Goal: Navigation & Orientation: Find specific page/section

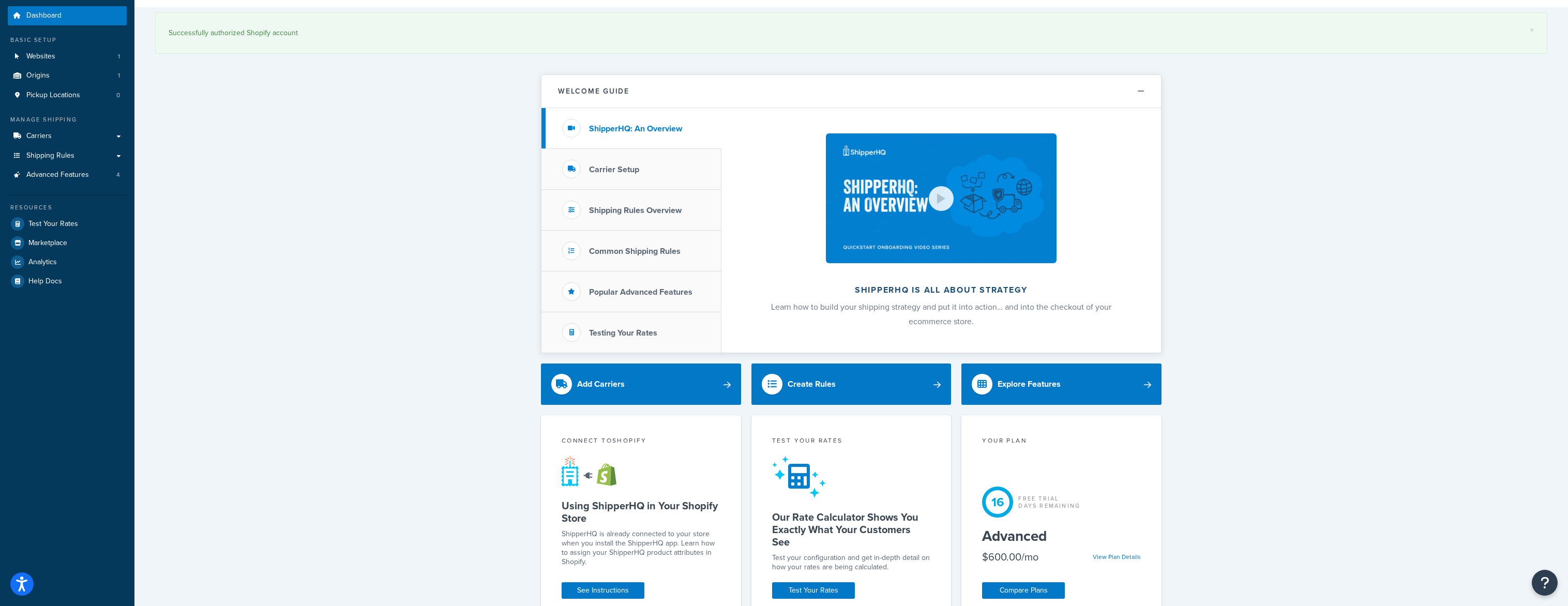
scroll to position [10, 0]
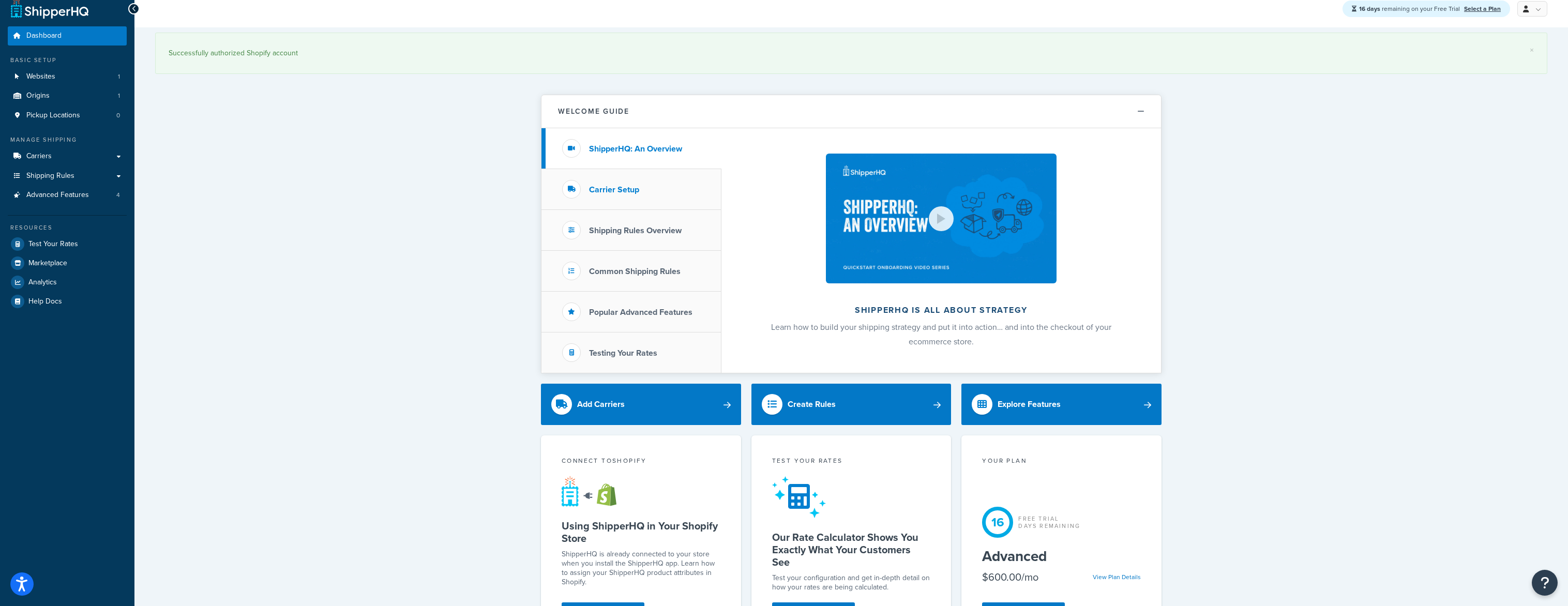
click at [607, 187] on h3 "Carrier Setup" at bounding box center [614, 190] width 50 height 9
click at [626, 221] on li "Shipping Rules Overview" at bounding box center [632, 230] width 180 height 41
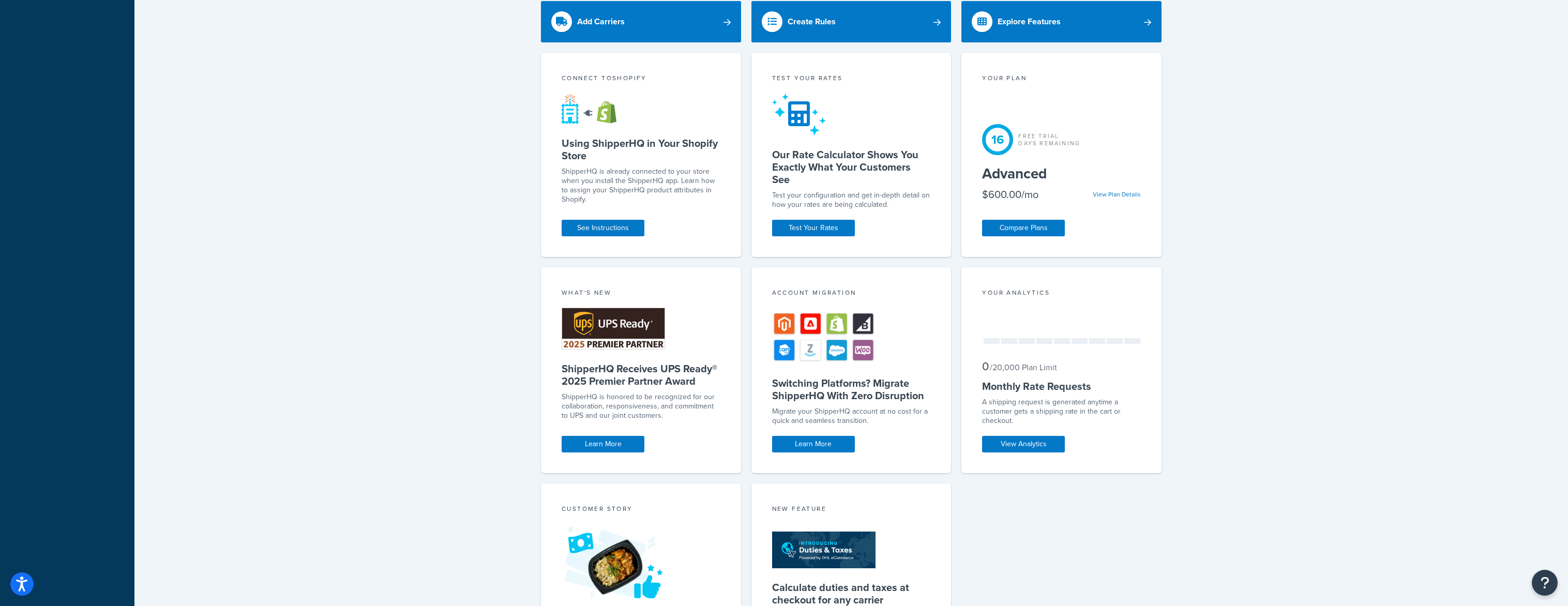
scroll to position [339, 0]
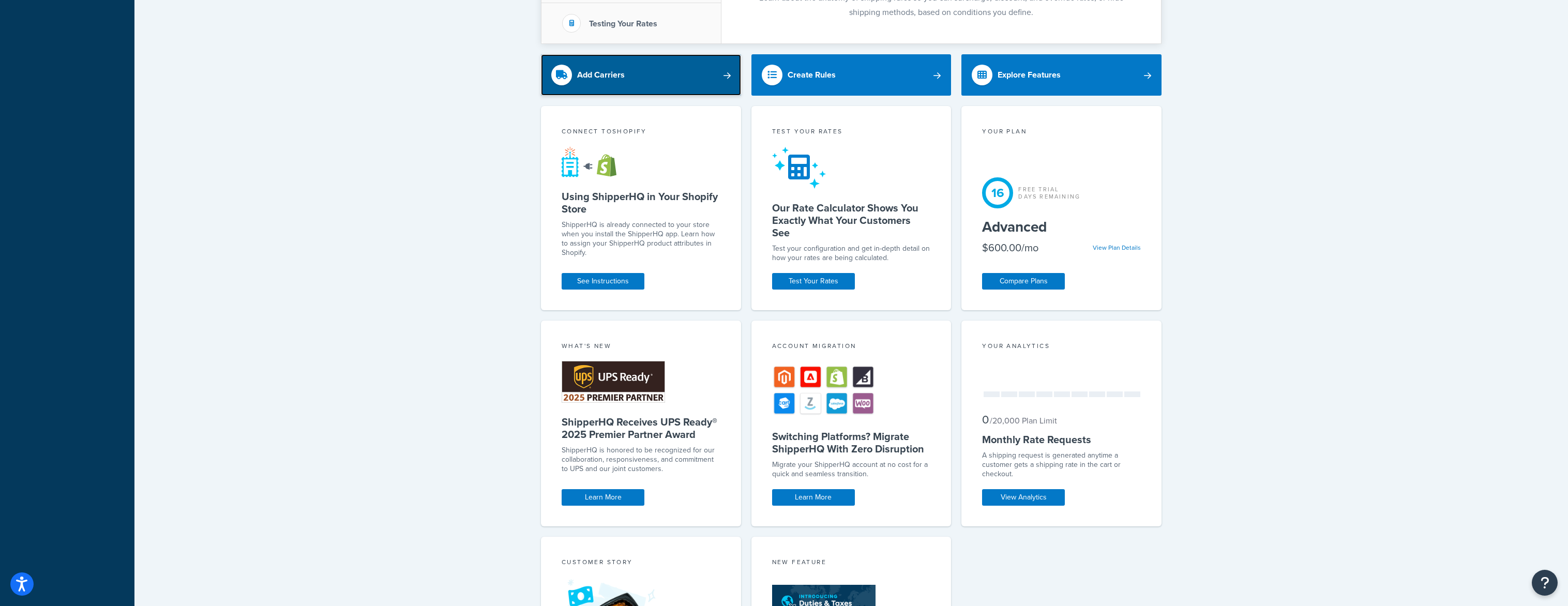
click at [624, 70] on link "Add Carriers" at bounding box center [641, 74] width 200 height 41
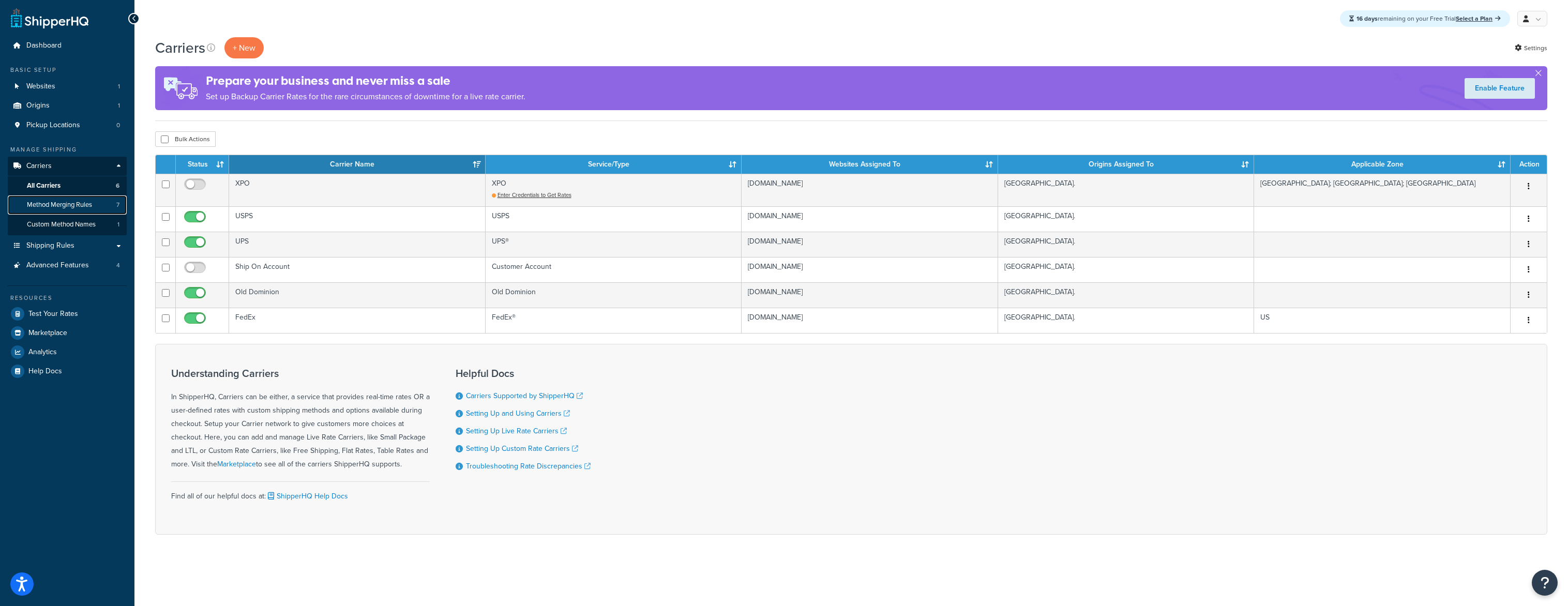
click at [66, 204] on span "Method Merging Rules" at bounding box center [59, 205] width 65 height 9
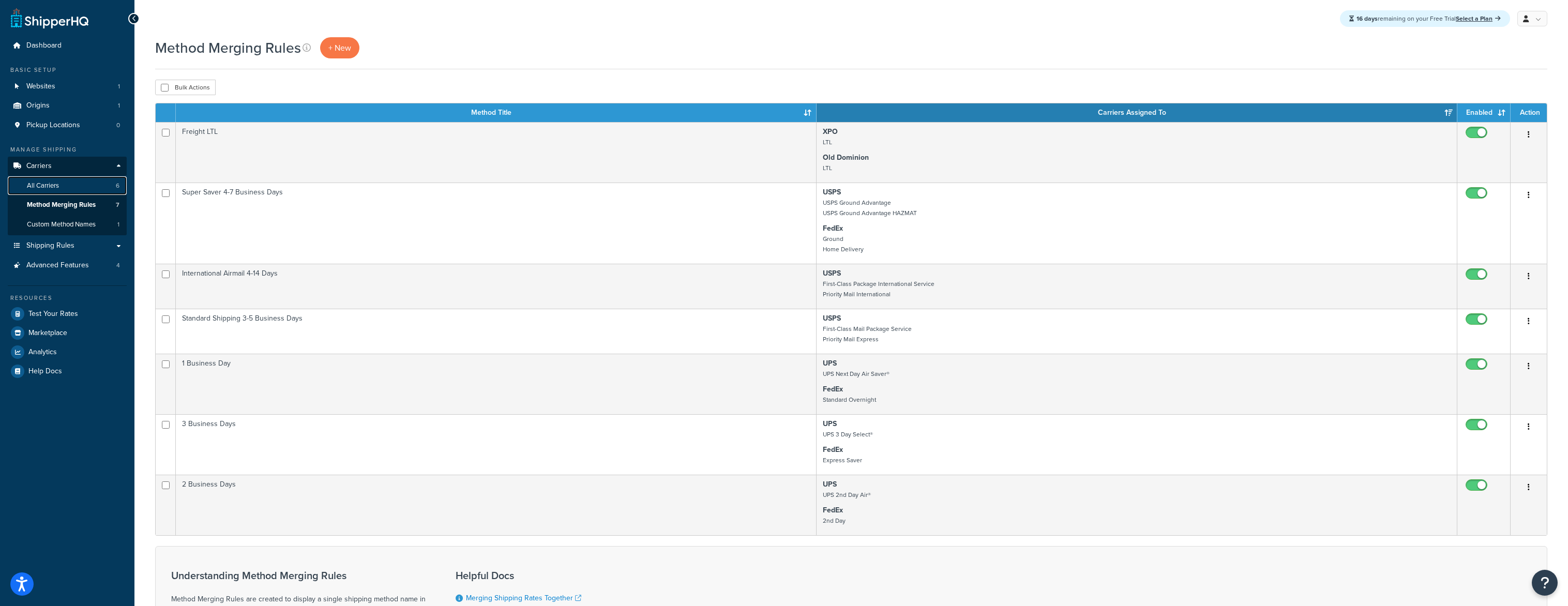
click at [43, 187] on span "All Carriers" at bounding box center [43, 186] width 32 height 9
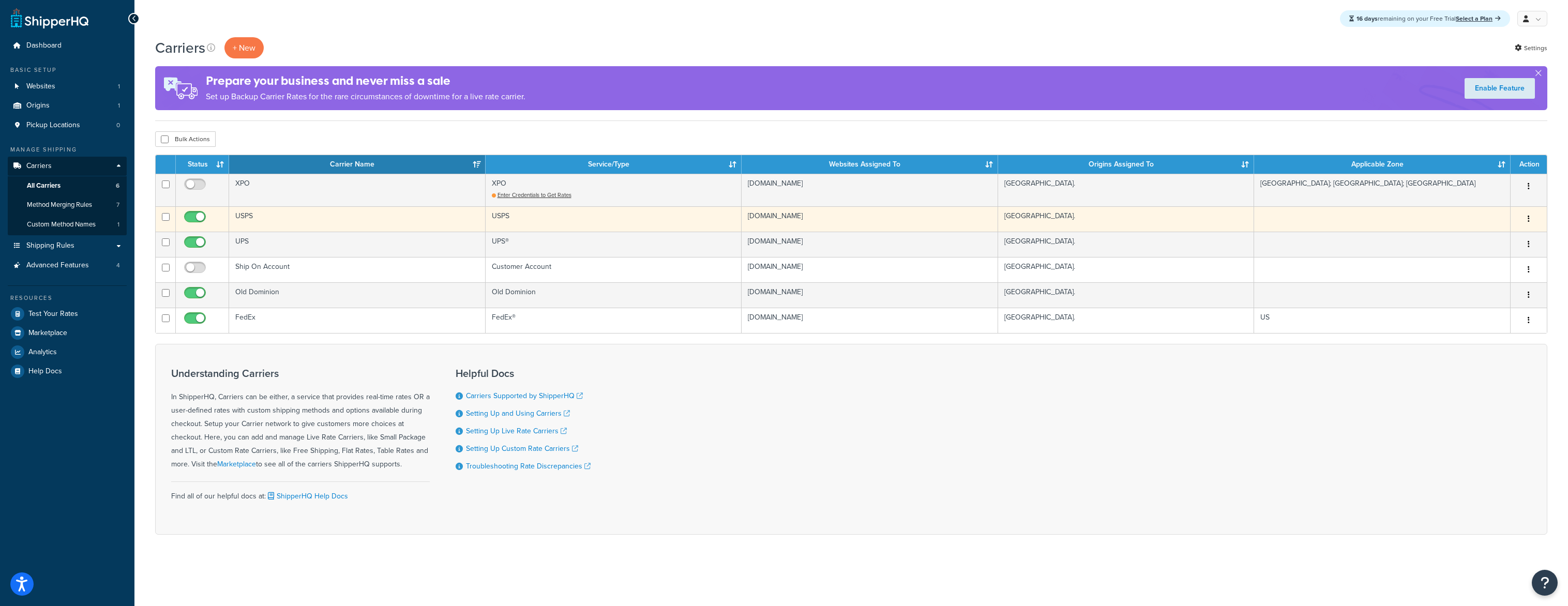
click at [1528, 219] on icon "button" at bounding box center [1528, 219] width 2 height 7
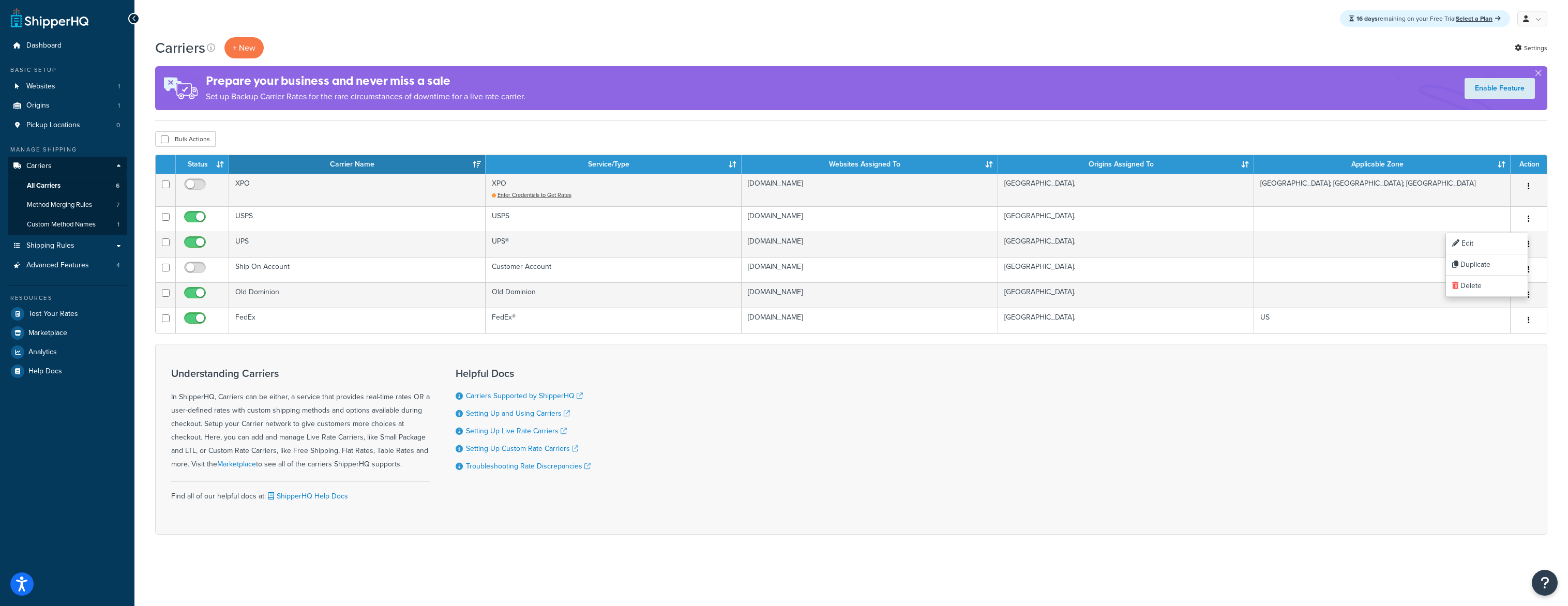
click at [1300, 130] on div "Carriers + New Settings Prepare your business and never miss a sale Set up Back…" at bounding box center [851, 304] width 1434 height 533
click at [58, 248] on span "Shipping Rules" at bounding box center [50, 246] width 48 height 9
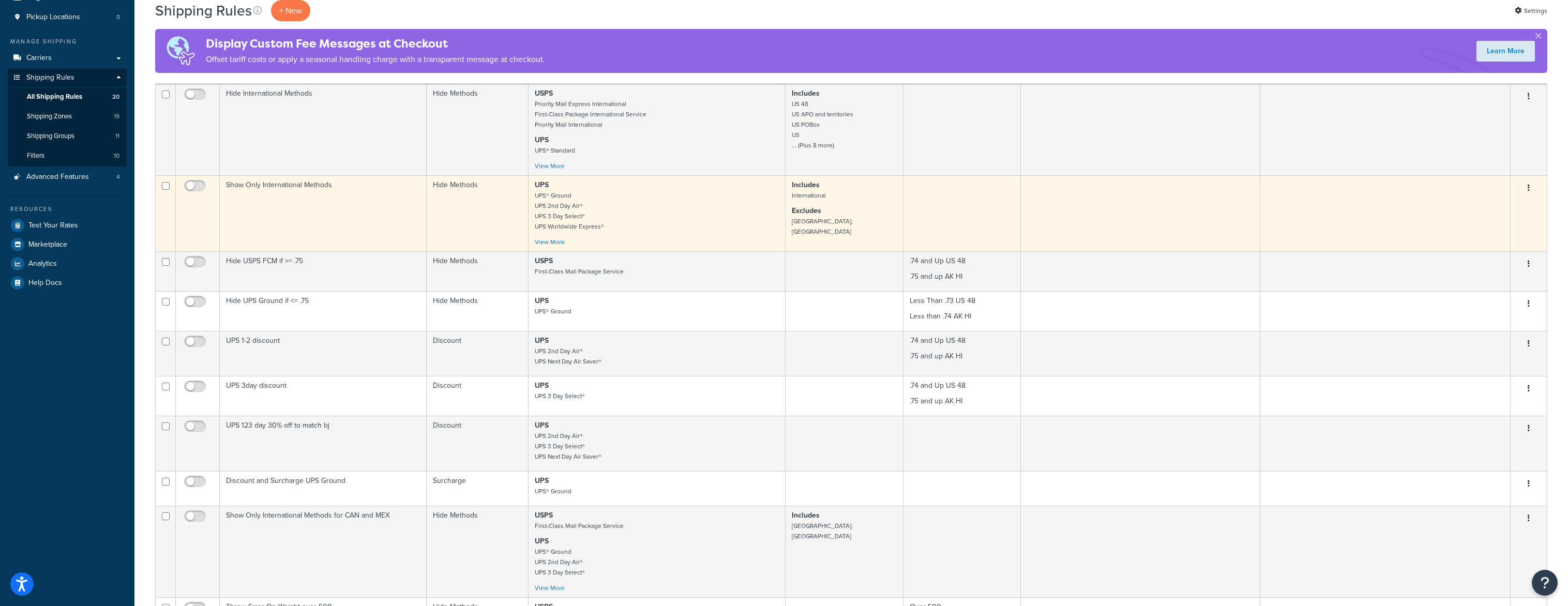
scroll to position [55, 0]
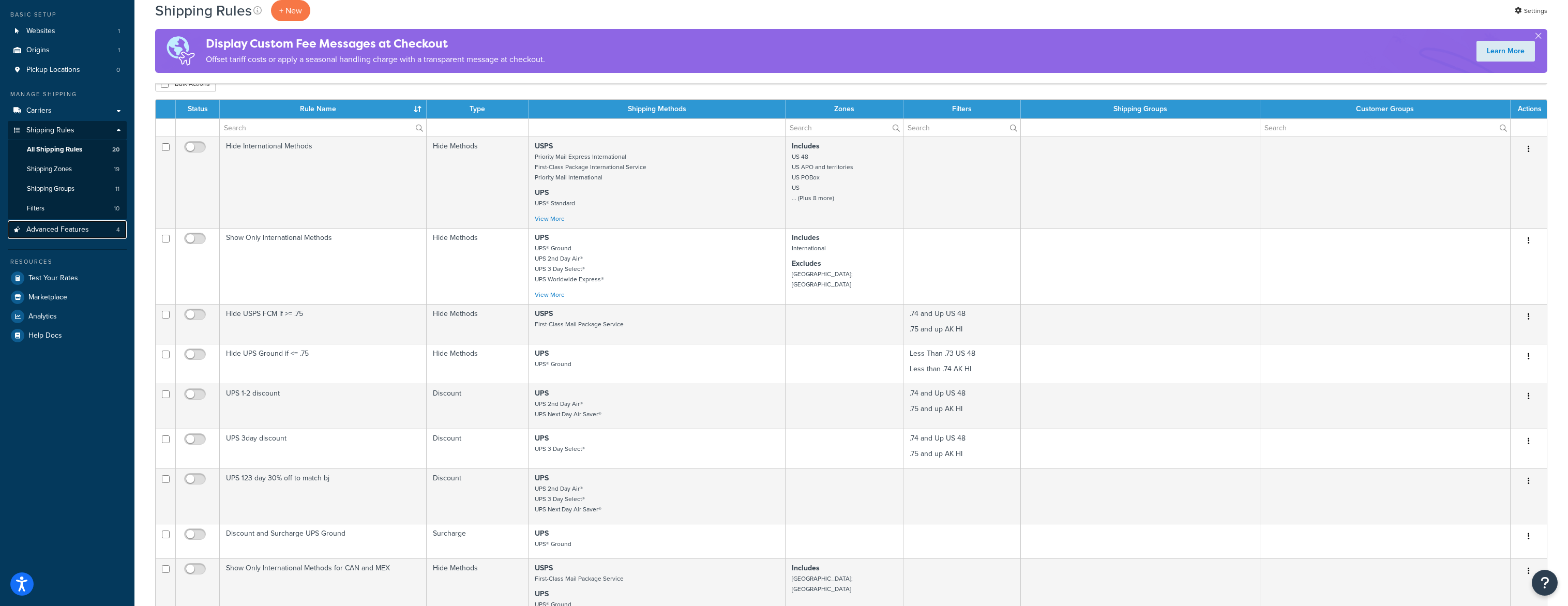
click at [62, 233] on span "Advanced Features" at bounding box center [58, 230] width 63 height 9
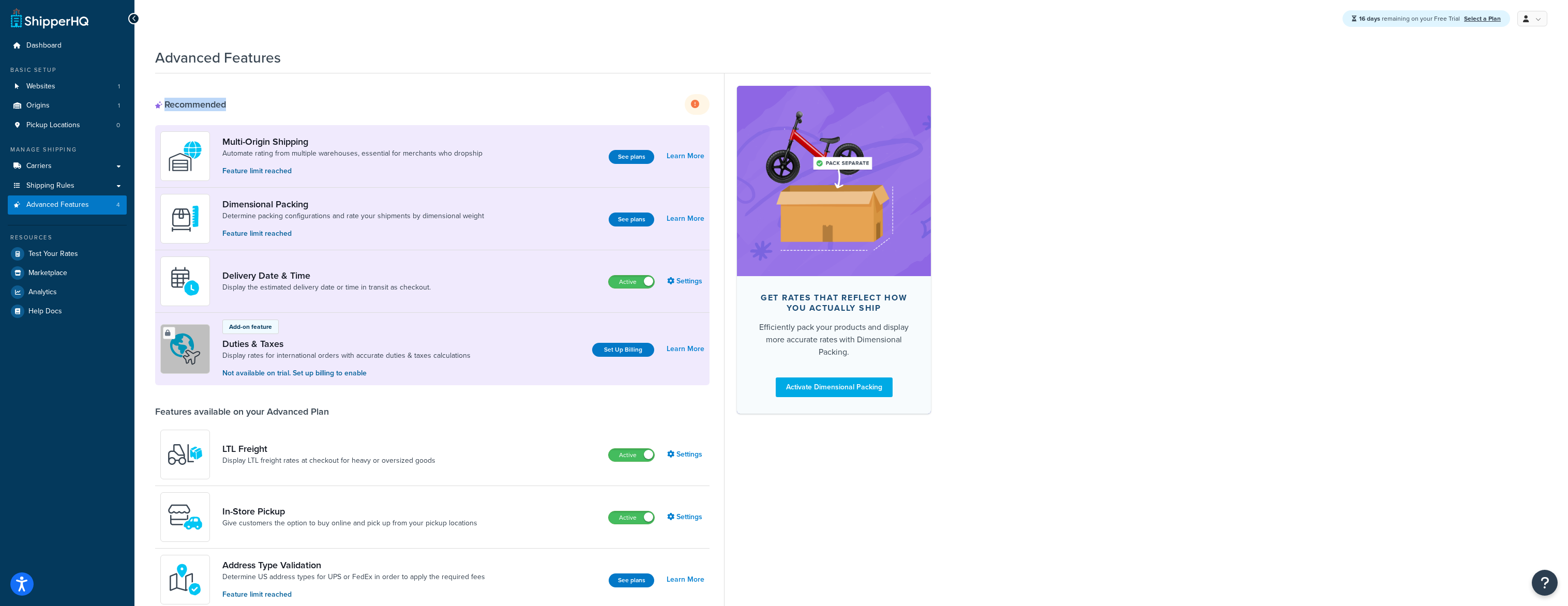
drag, startPoint x: 231, startPoint y: 118, endPoint x: 148, endPoint y: 116, distance: 83.0
click at [148, 116] on div "Advanced Features Recommended Upgrade to enable more features Multi-Origin Ship…" at bounding box center [851, 582] width 1434 height 1079
click at [350, 115] on div "Recommended Upgrade to enable more features" at bounding box center [432, 105] width 554 height 21
click at [211, 110] on div "Recommended" at bounding box center [190, 104] width 71 height 11
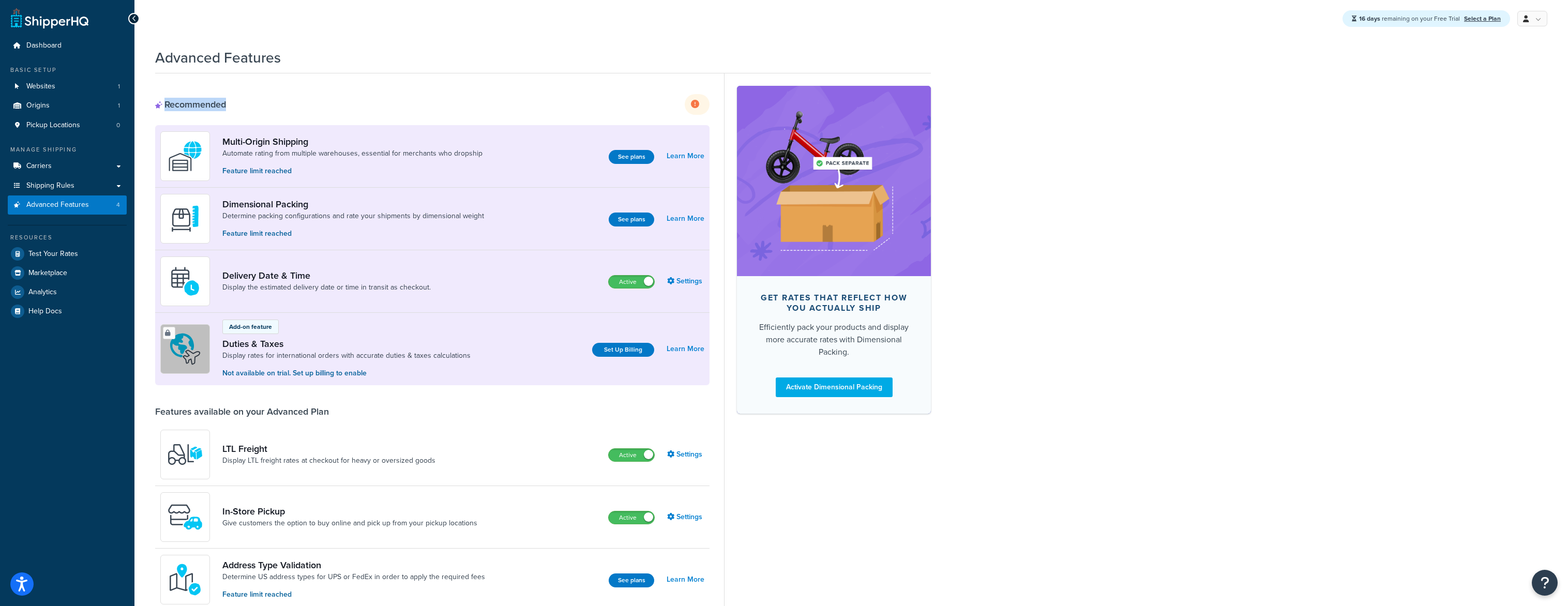
click at [327, 115] on div "Recommended Upgrade to enable more features" at bounding box center [432, 105] width 554 height 21
click at [217, 110] on div "Recommended" at bounding box center [190, 104] width 71 height 11
click at [236, 115] on div "Recommended Upgrade to enable more features" at bounding box center [432, 105] width 554 height 21
drag, startPoint x: 229, startPoint y: 118, endPoint x: 165, endPoint y: 119, distance: 64.0
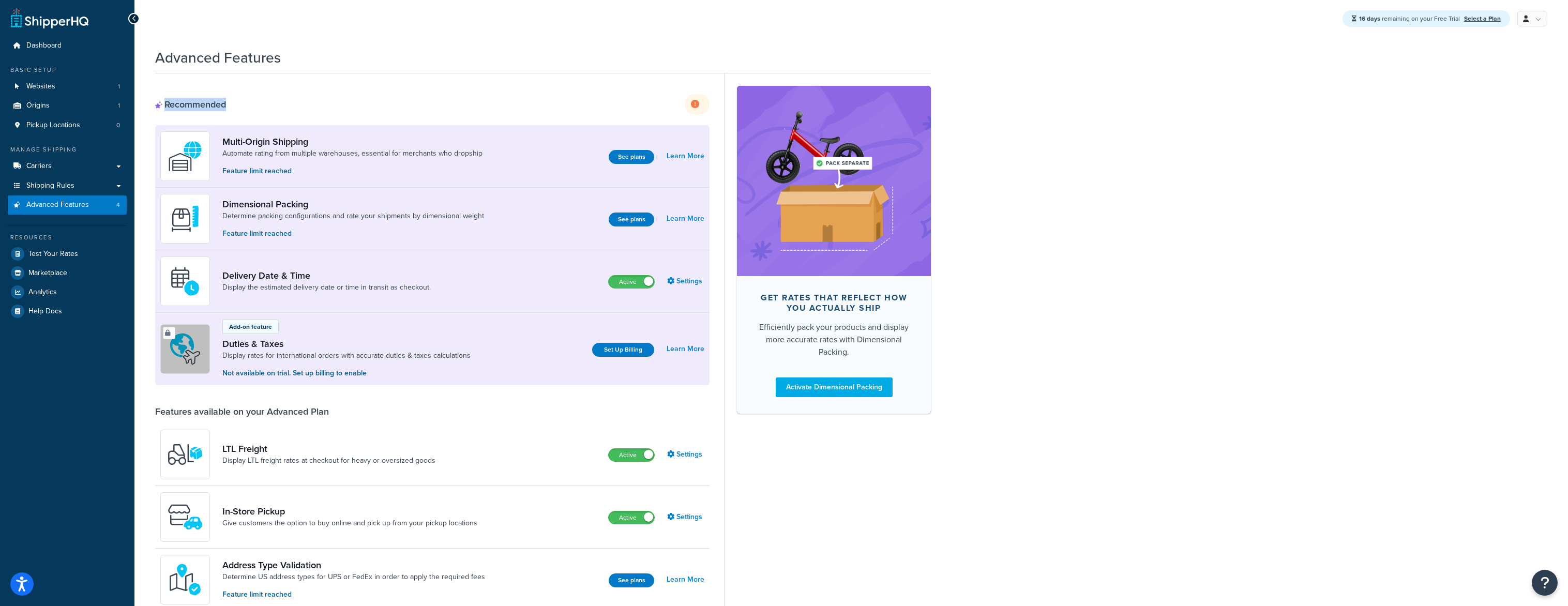
click at [165, 115] on div "Recommended Upgrade to enable more features" at bounding box center [432, 105] width 554 height 21
click at [67, 51] on link "Dashboard" at bounding box center [67, 46] width 119 height 19
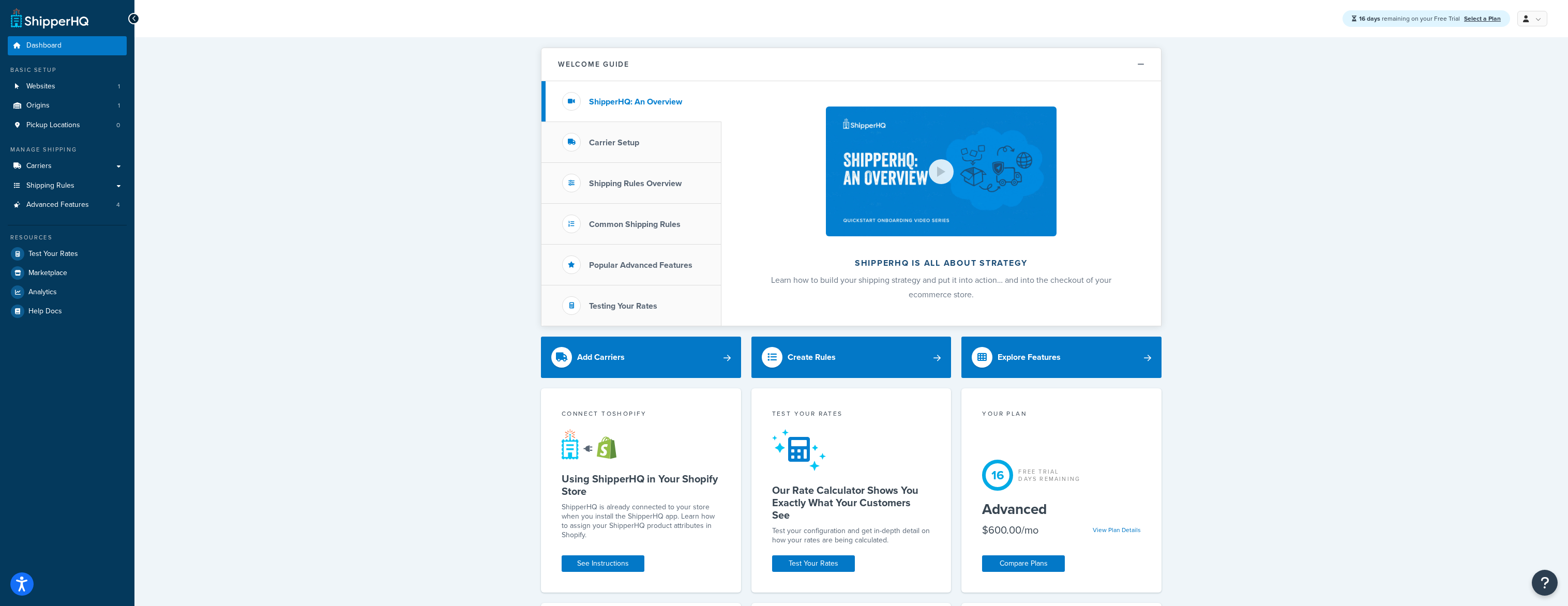
scroll to position [55, 0]
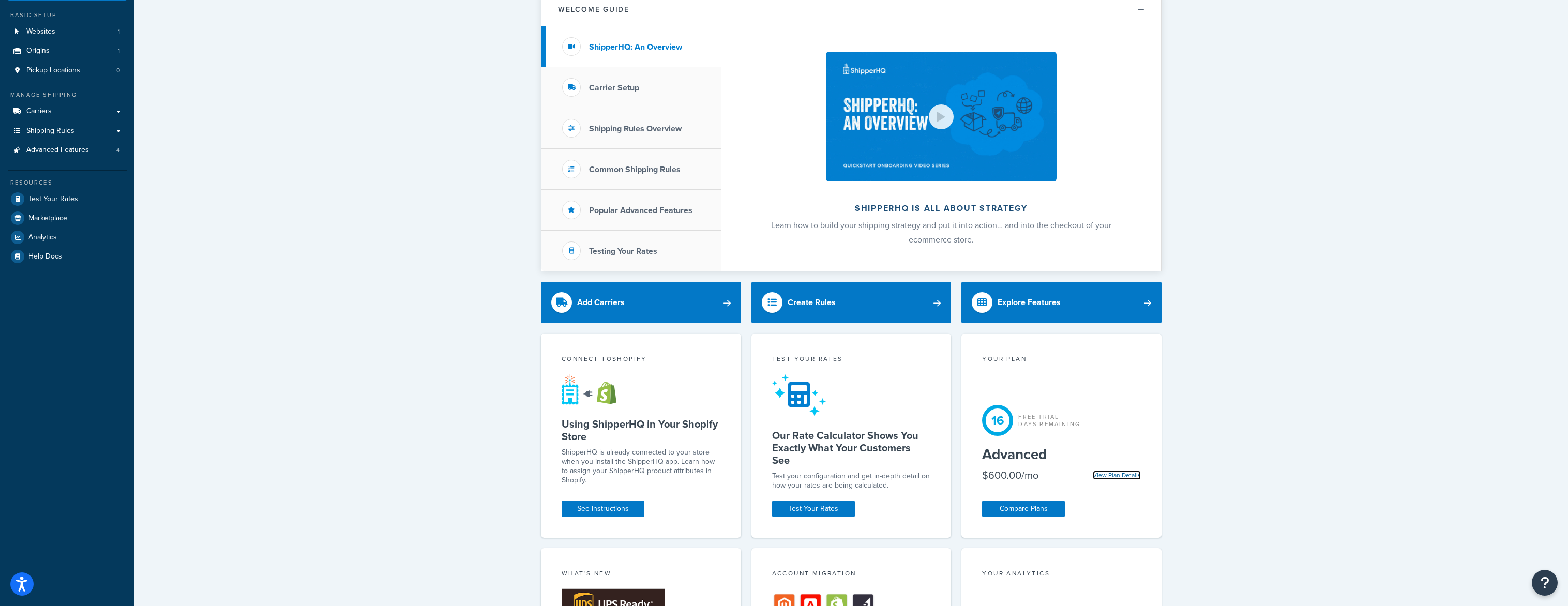
click at [1112, 479] on link "View Plan Details" at bounding box center [1117, 475] width 48 height 9
